Goal: Task Accomplishment & Management: Use online tool/utility

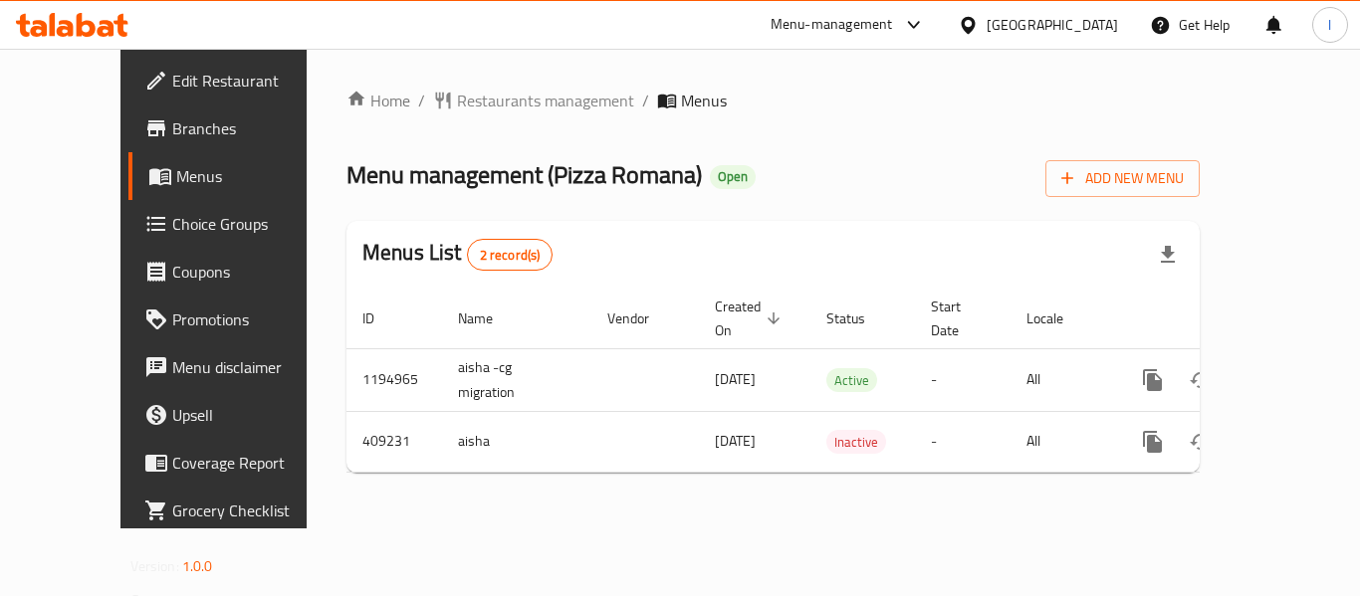
click at [172, 226] on span "Choice Groups" at bounding box center [251, 224] width 159 height 24
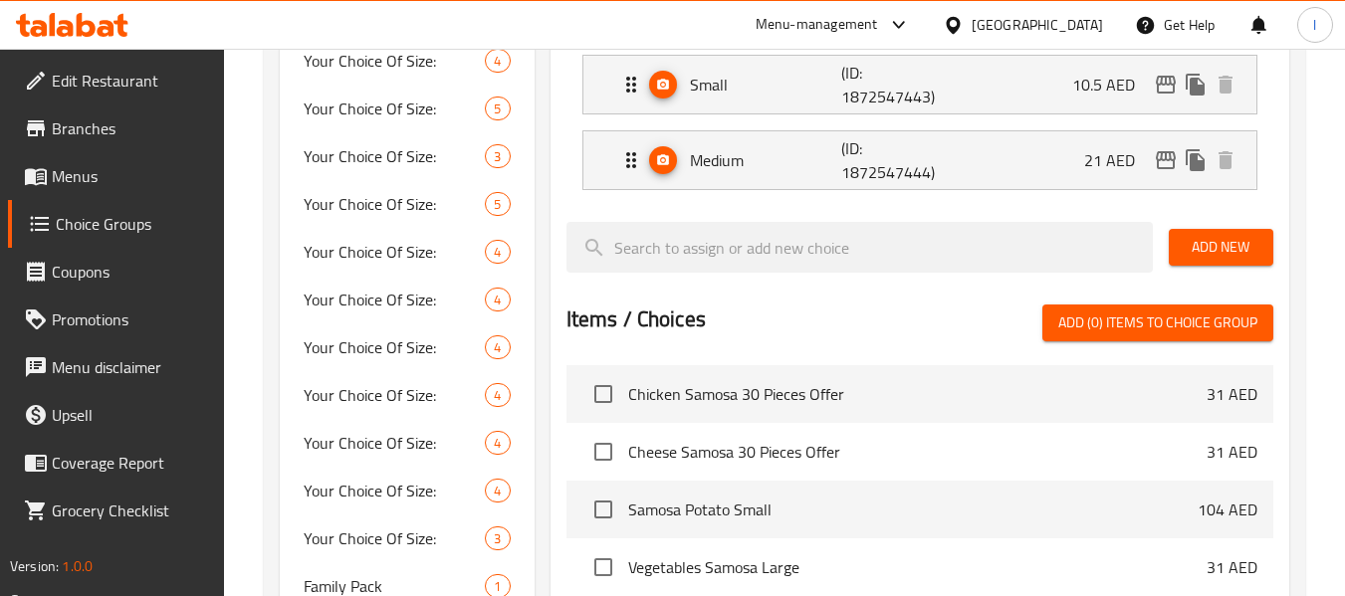
scroll to position [935, 0]
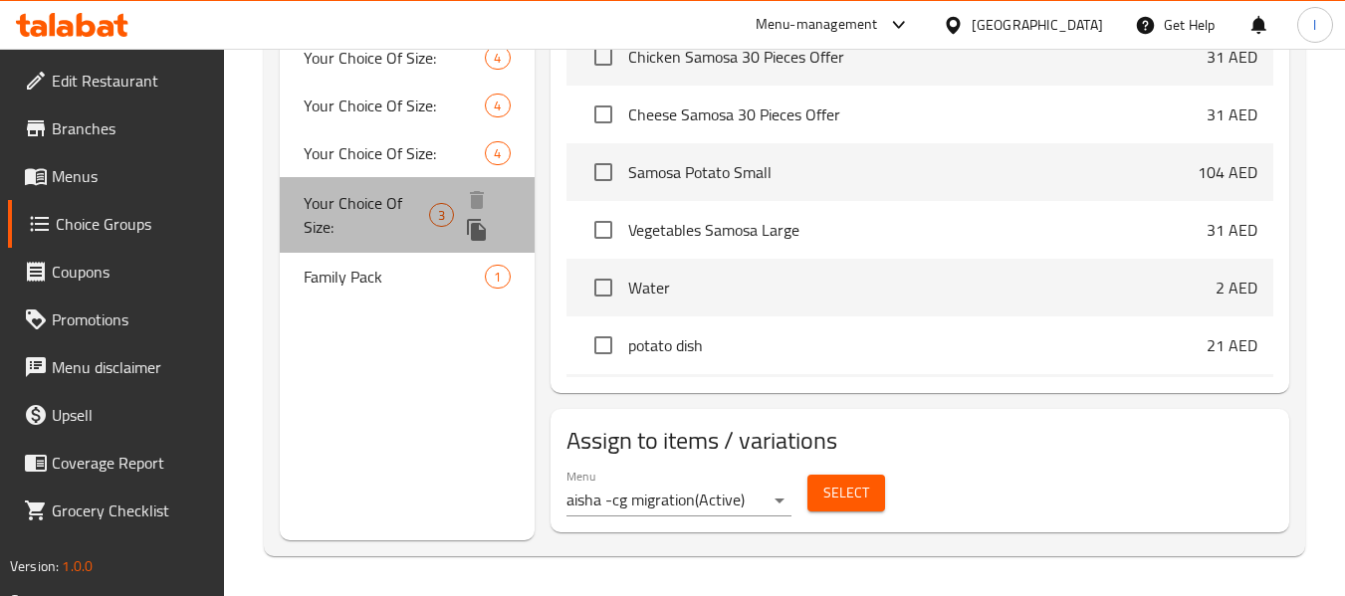
click at [326, 194] on span "Your Choice Of Size:" at bounding box center [366, 215] width 125 height 48
type input "Your Choice Of Size:"
type input "اختيارك للحجم:"
type input "3"
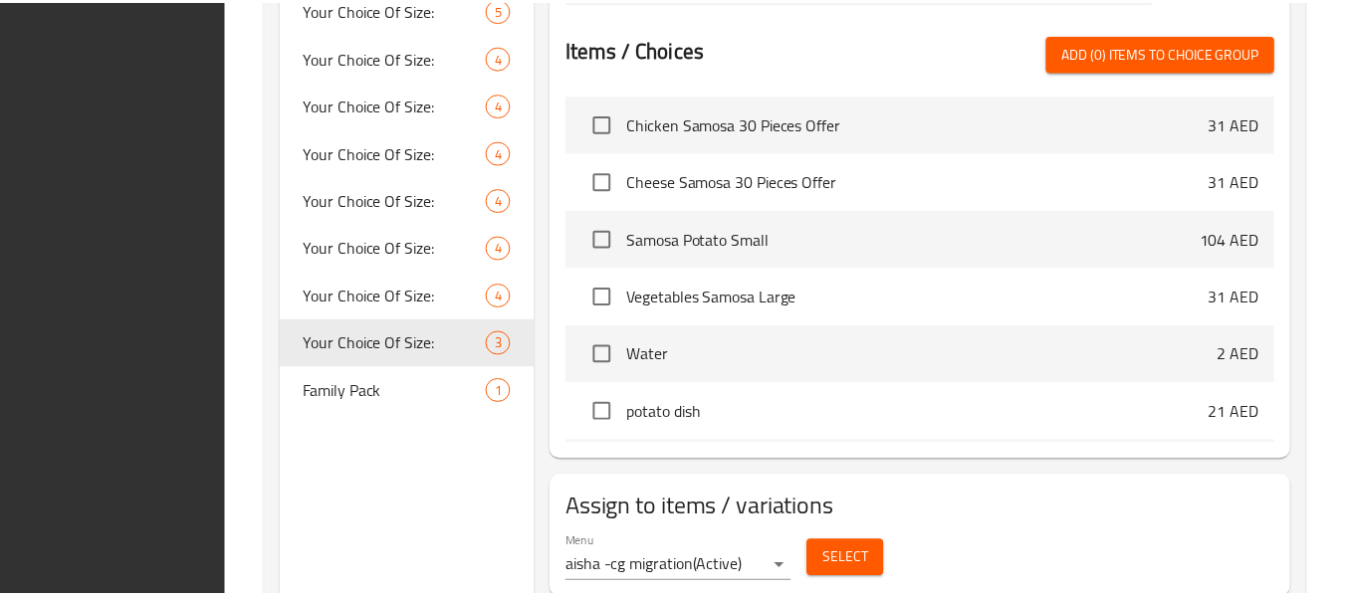
scroll to position [859, 0]
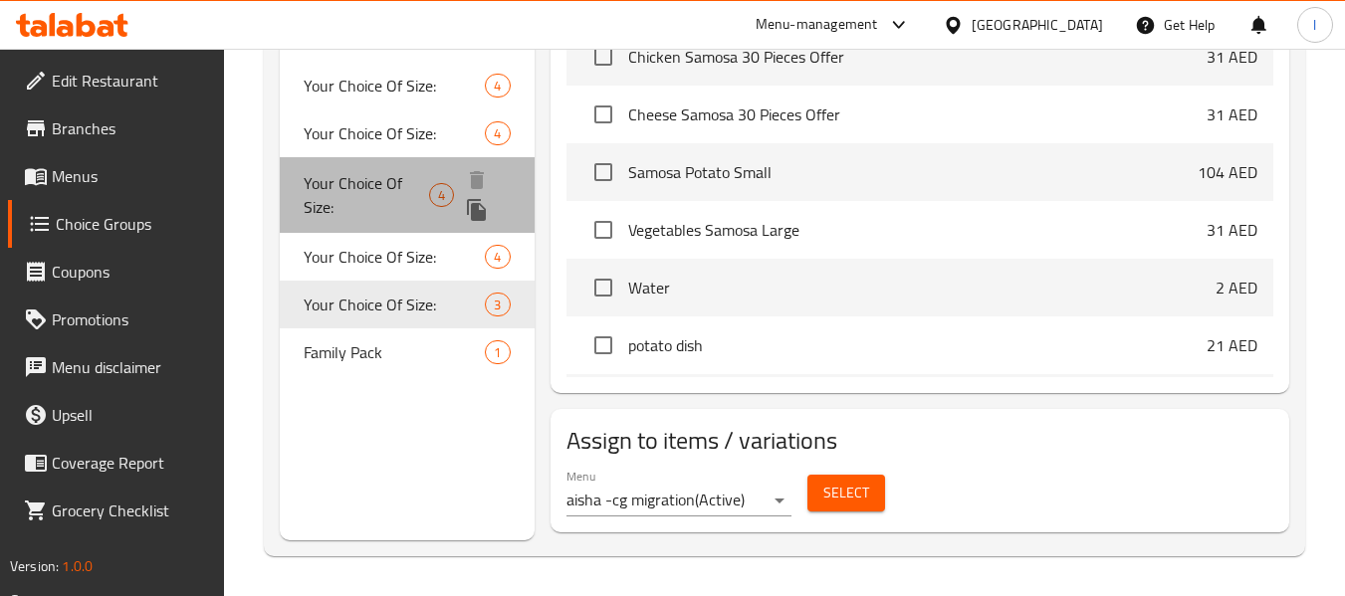
click at [345, 181] on span "Your Choice Of Size:" at bounding box center [366, 195] width 125 height 48
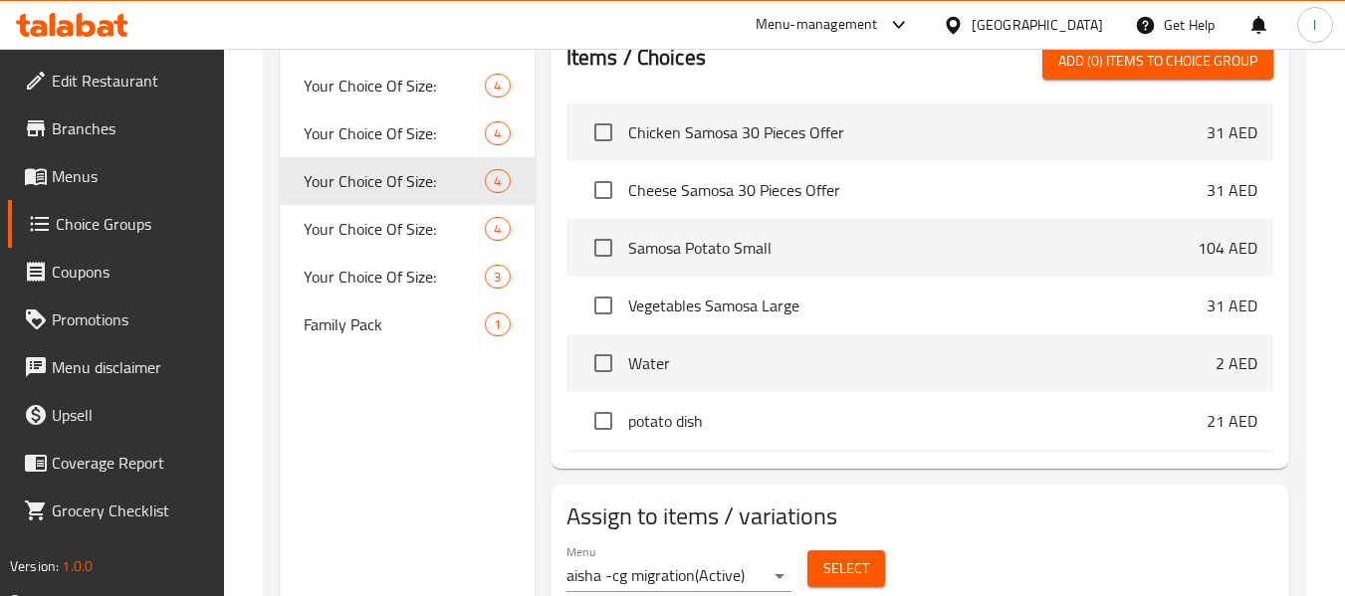
type input "إختيارك من الحجم:"
type input "4"
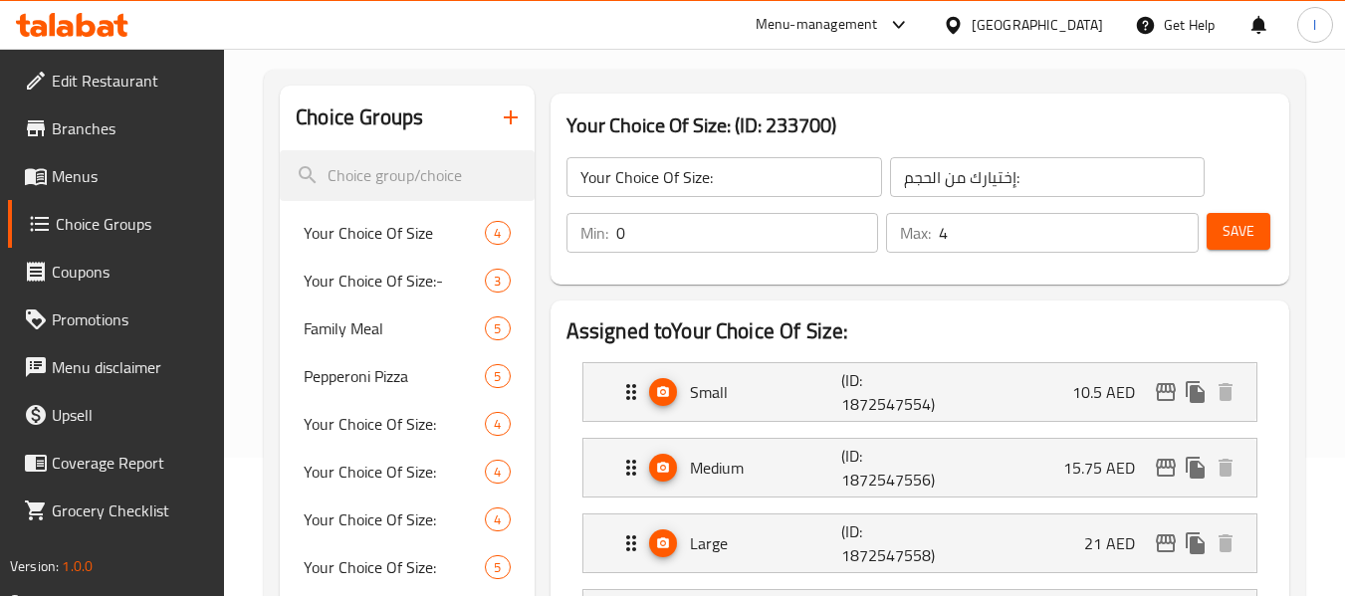
scroll to position [39, 0]
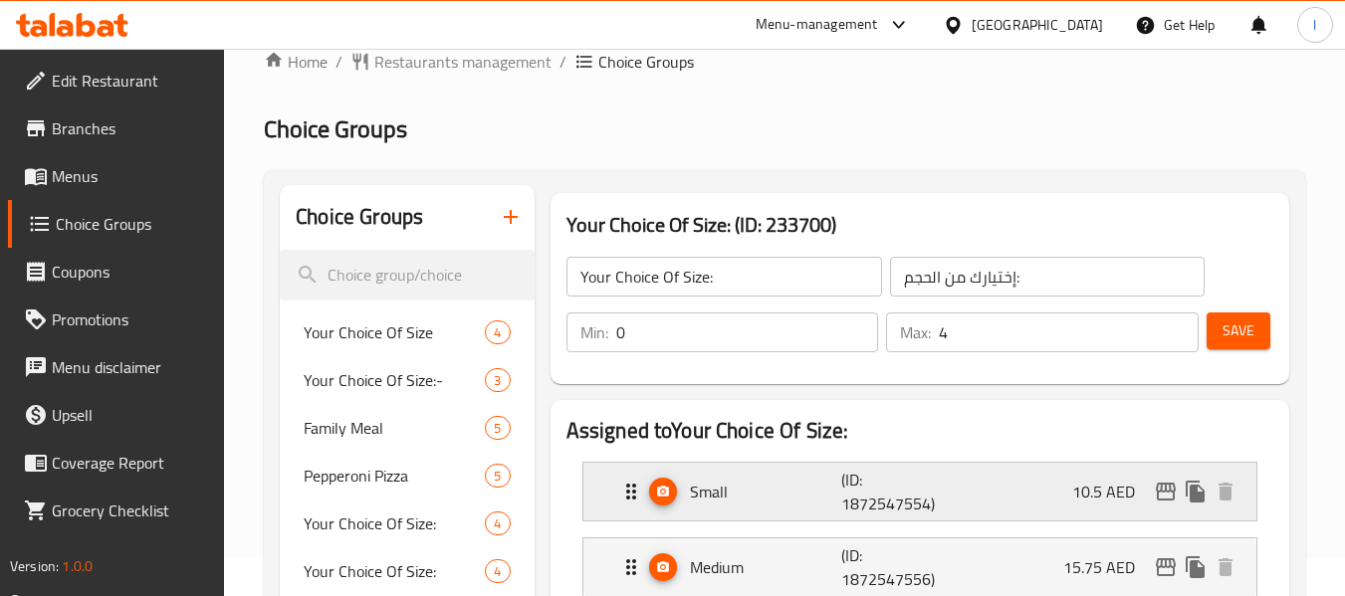
click at [659, 490] on icon "Expand" at bounding box center [663, 491] width 12 height 11
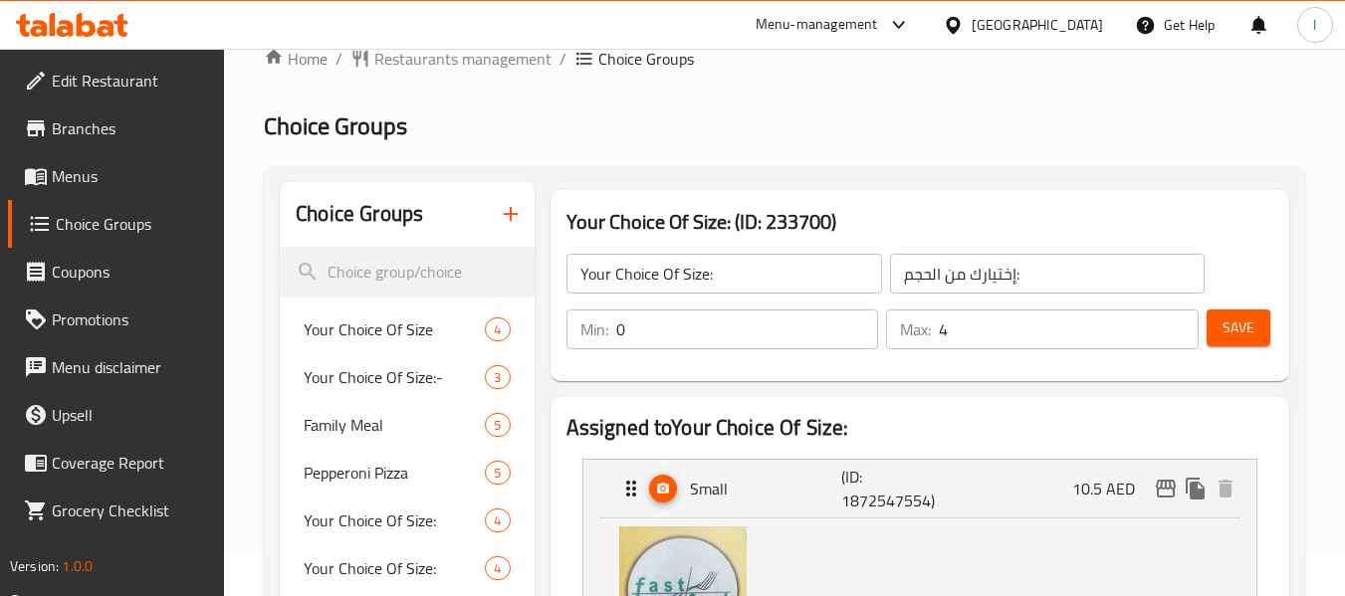
scroll to position [0, 0]
